Goal: Information Seeking & Learning: Learn about a topic

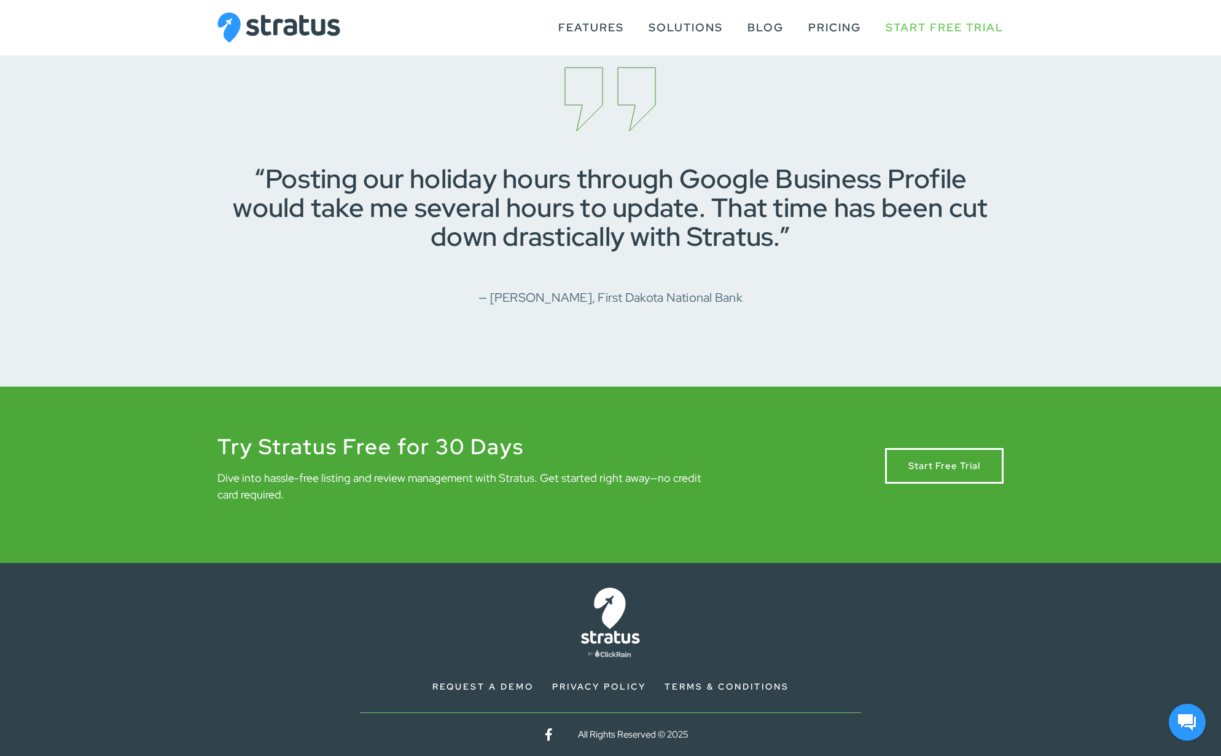
scroll to position [1765, 0]
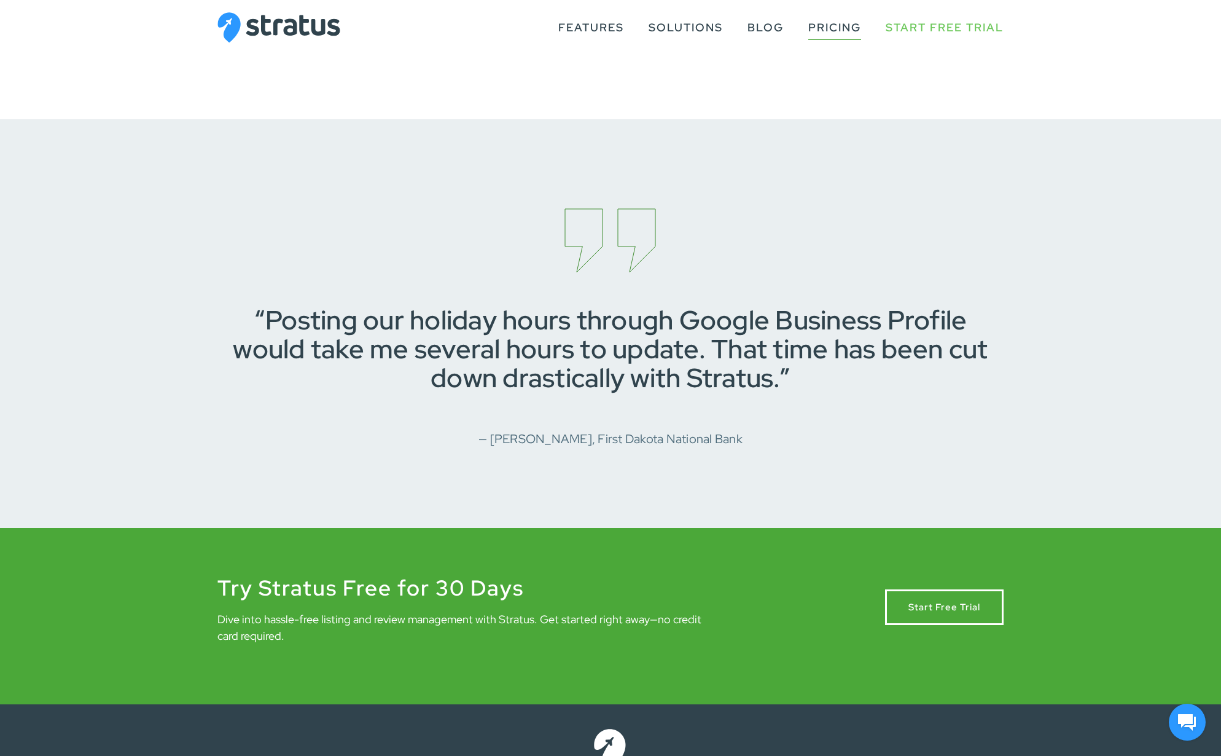
click at [839, 32] on link "Pricing" at bounding box center [834, 27] width 53 height 23
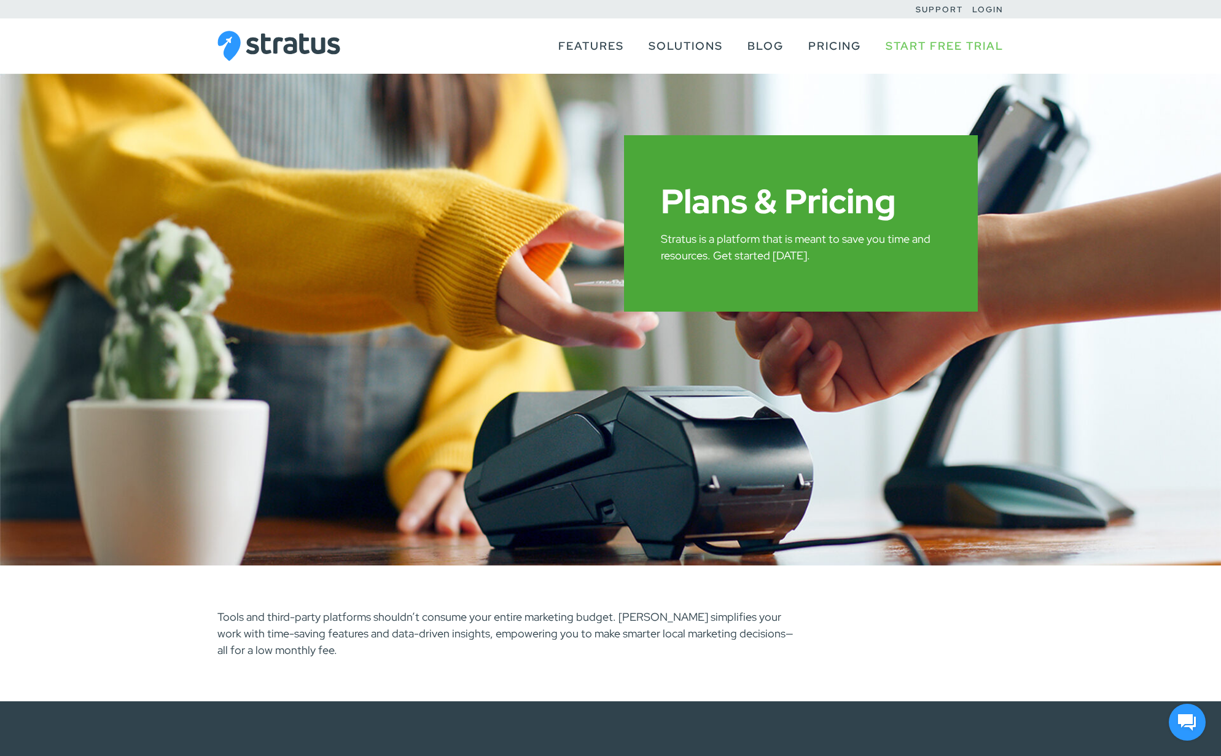
click at [306, 63] on div "Features Review Management Listing Management Reporting Solutions Small Busines…" at bounding box center [611, 45] width 838 height 55
click at [323, 32] on img at bounding box center [278, 46] width 123 height 31
